Goal: Find specific page/section: Find specific page/section

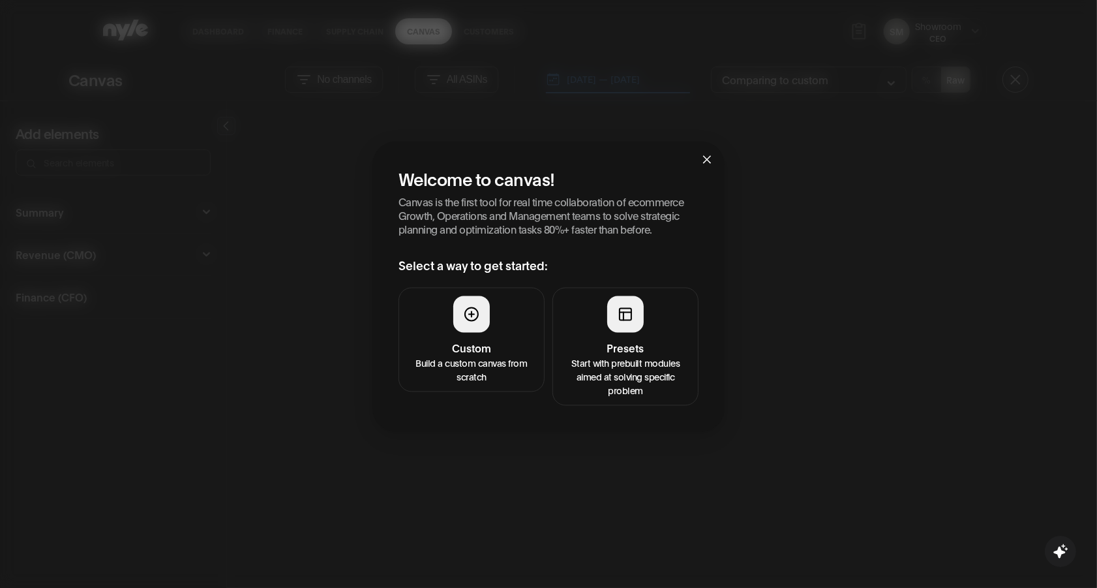
click at [609, 324] on div at bounding box center [625, 313] width 37 height 37
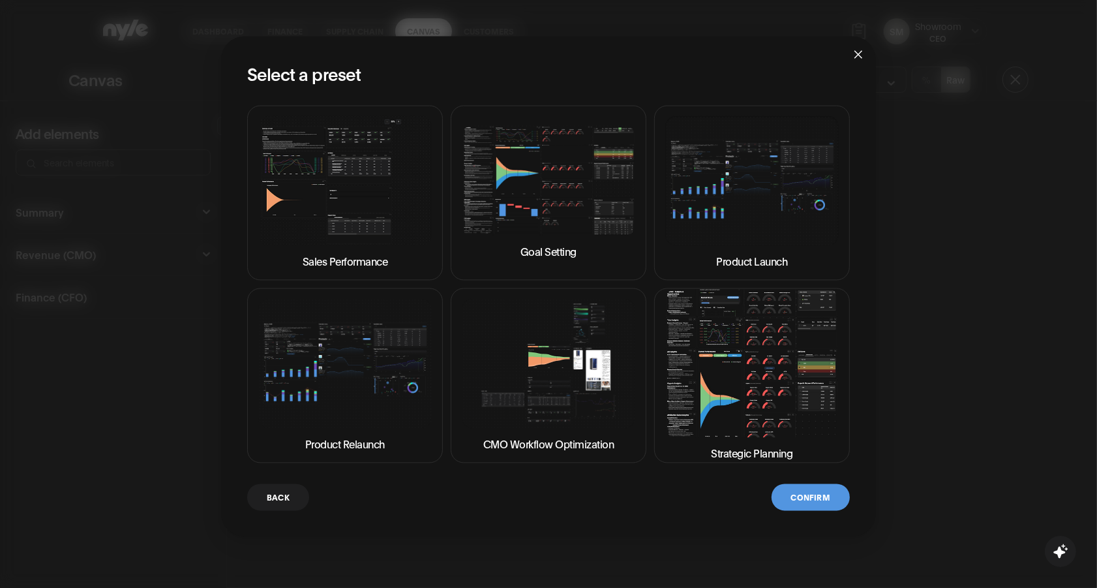
click at [697, 363] on img at bounding box center [751, 363] width 173 height 148
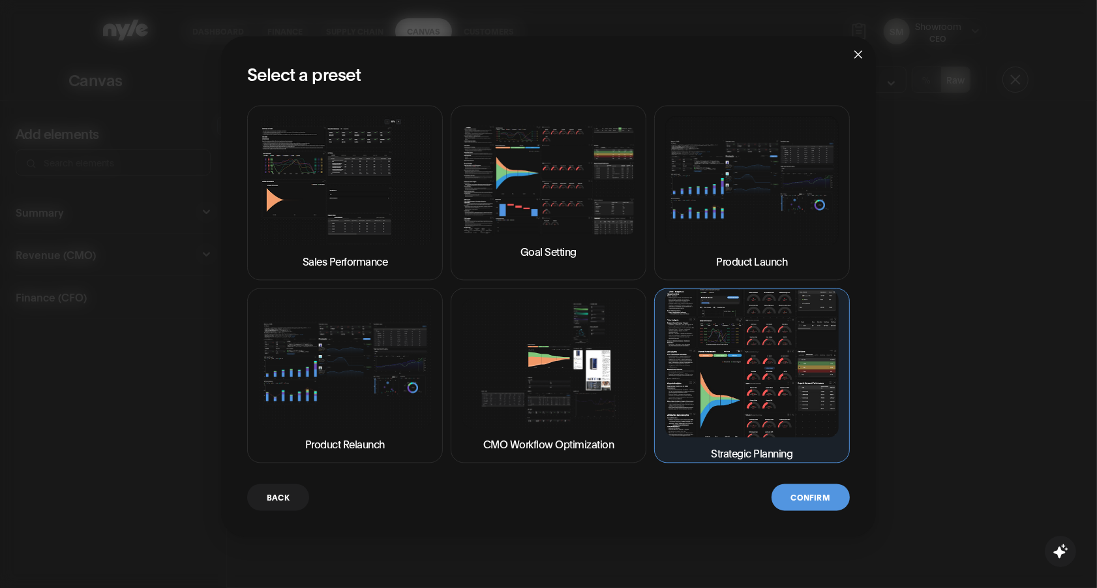
click at [823, 498] on button "Confirm" at bounding box center [811, 496] width 78 height 27
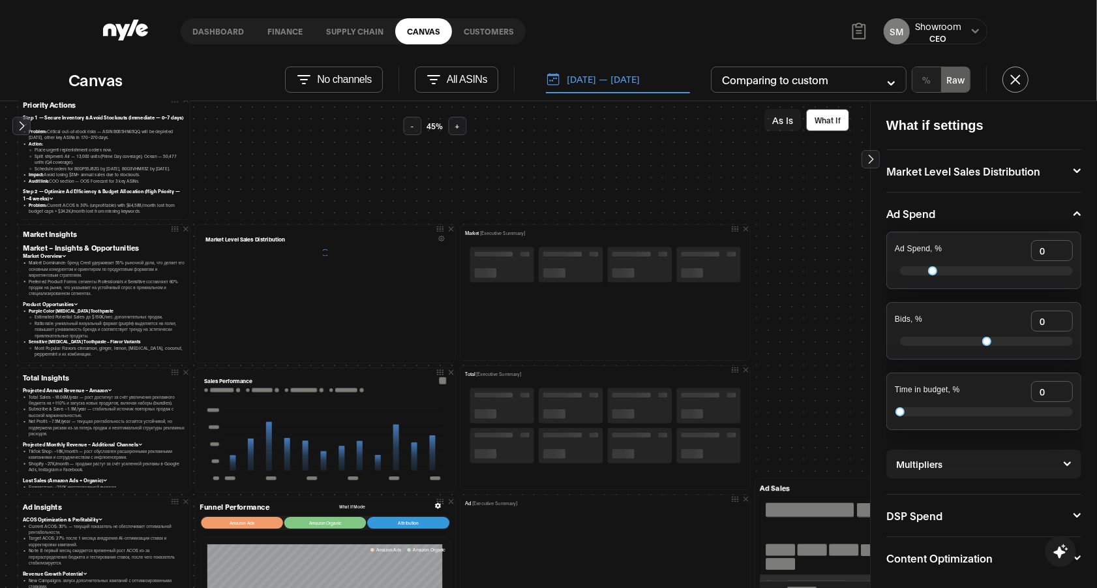
scroll to position [68, 0]
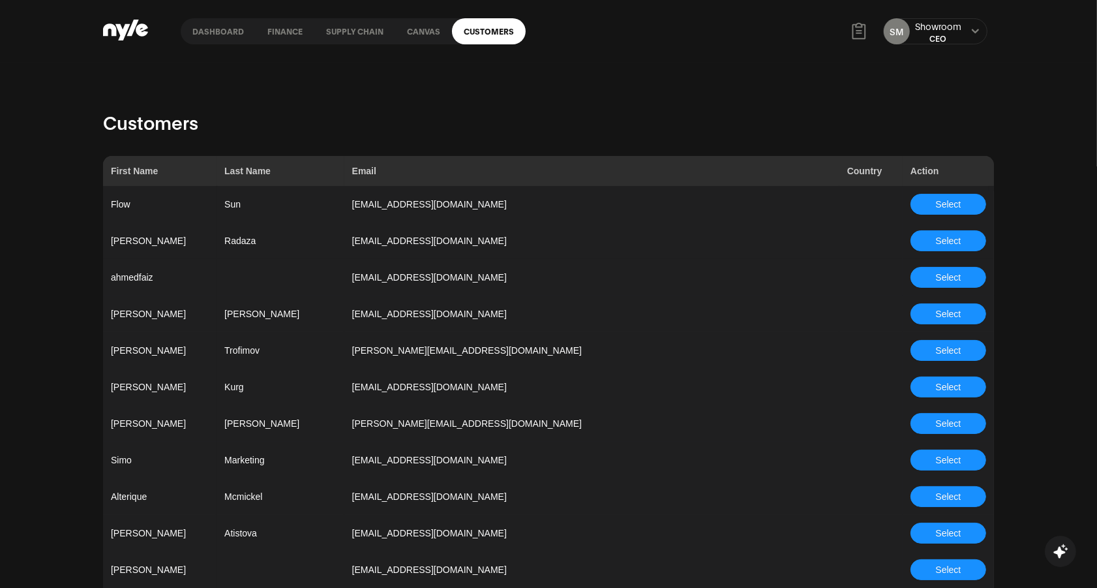
click at [400, 25] on link "Canvas" at bounding box center [423, 31] width 57 height 26
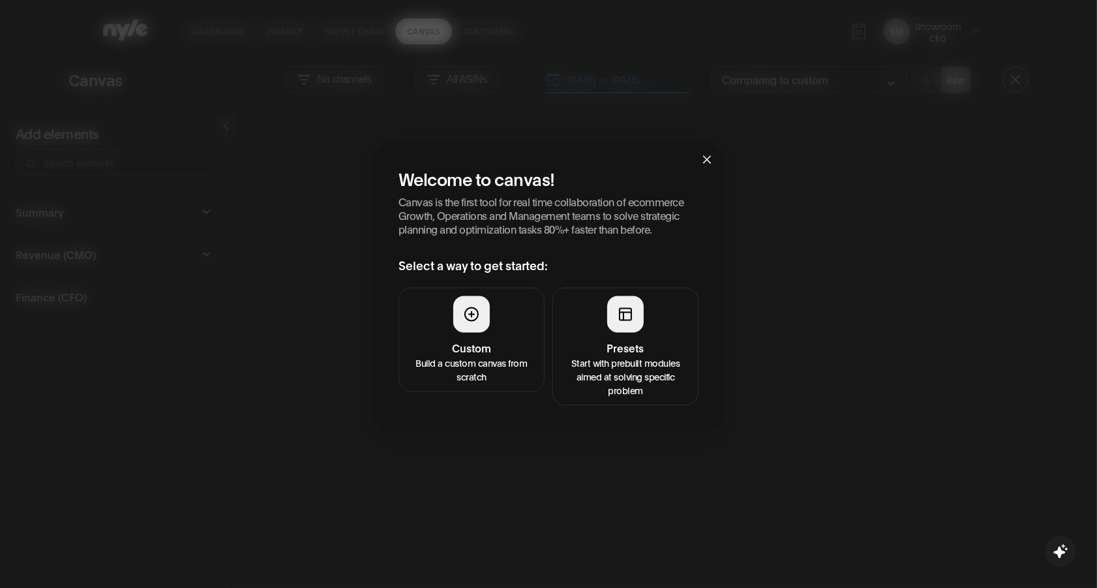
click at [602, 305] on button "Presets Start with prebuilt modules aimed at solving specific problem" at bounding box center [625, 346] width 146 height 118
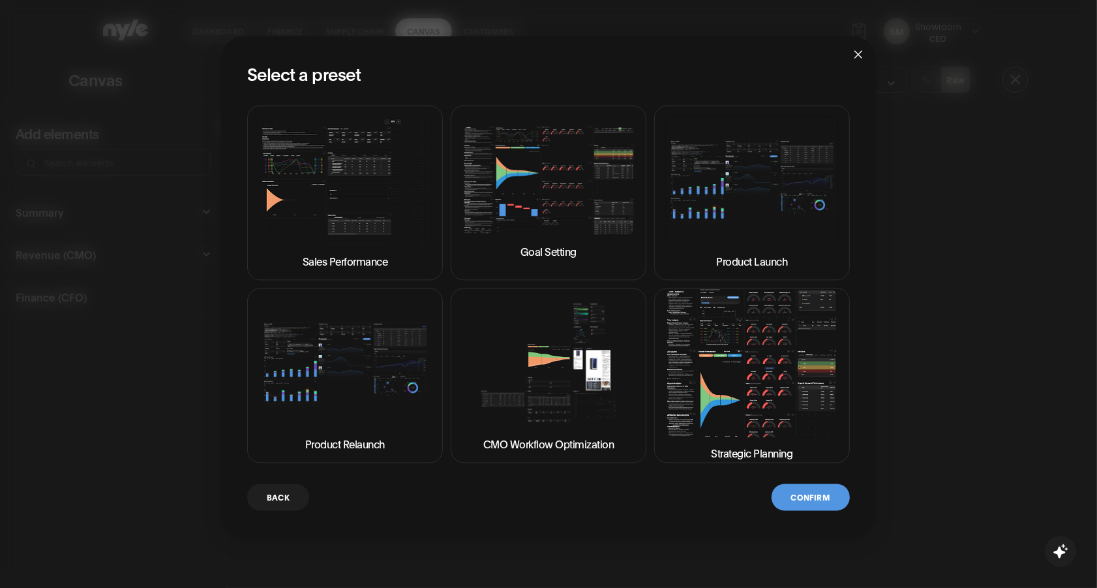
click at [747, 359] on img at bounding box center [751, 363] width 173 height 148
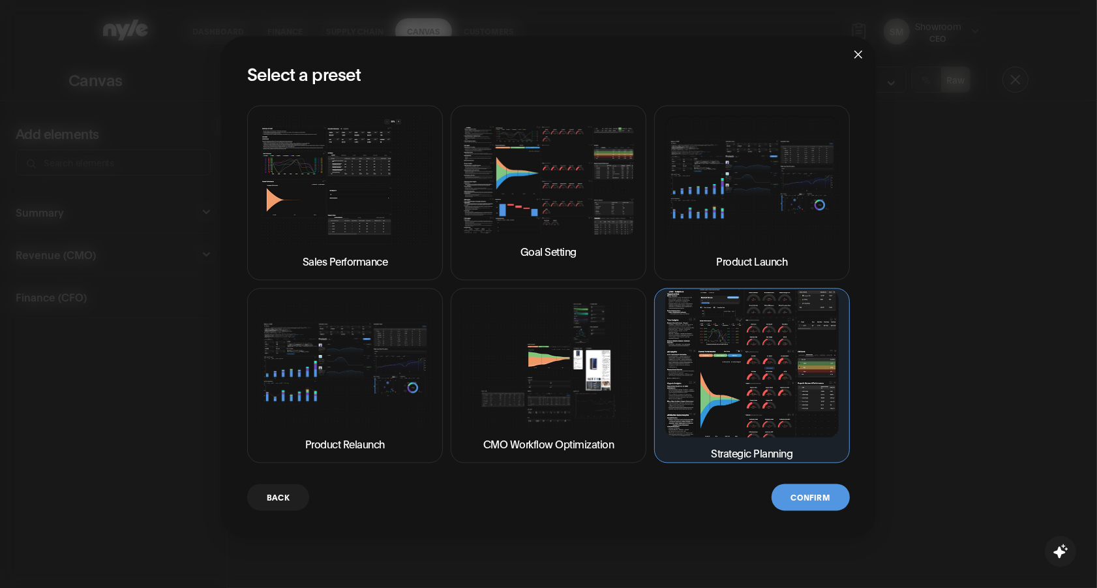
click at [820, 505] on button "Confirm" at bounding box center [811, 496] width 78 height 27
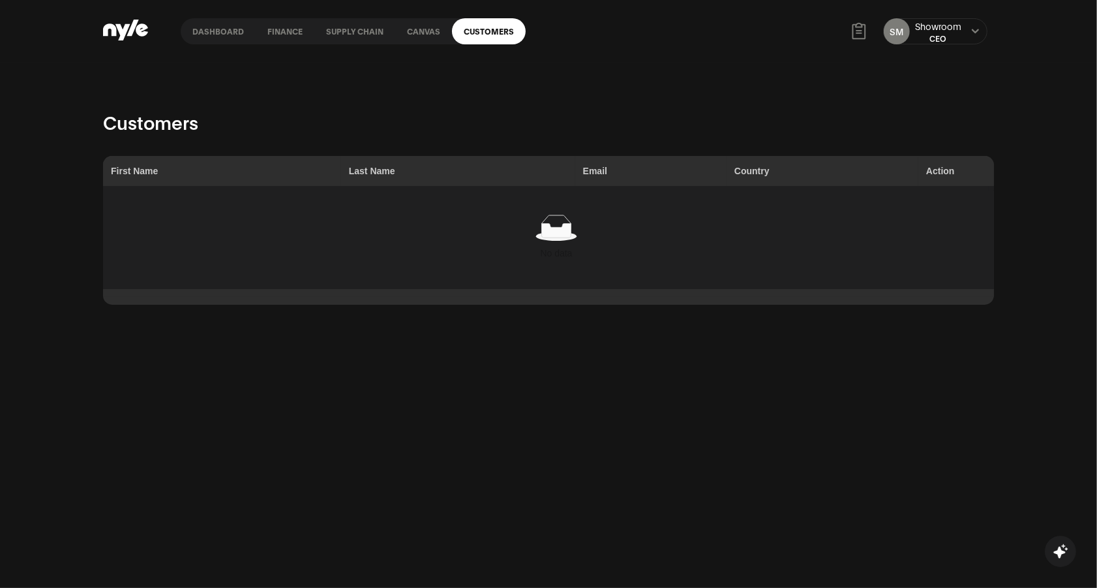
scroll to position [164, 1]
